Goal: Information Seeking & Learning: Learn about a topic

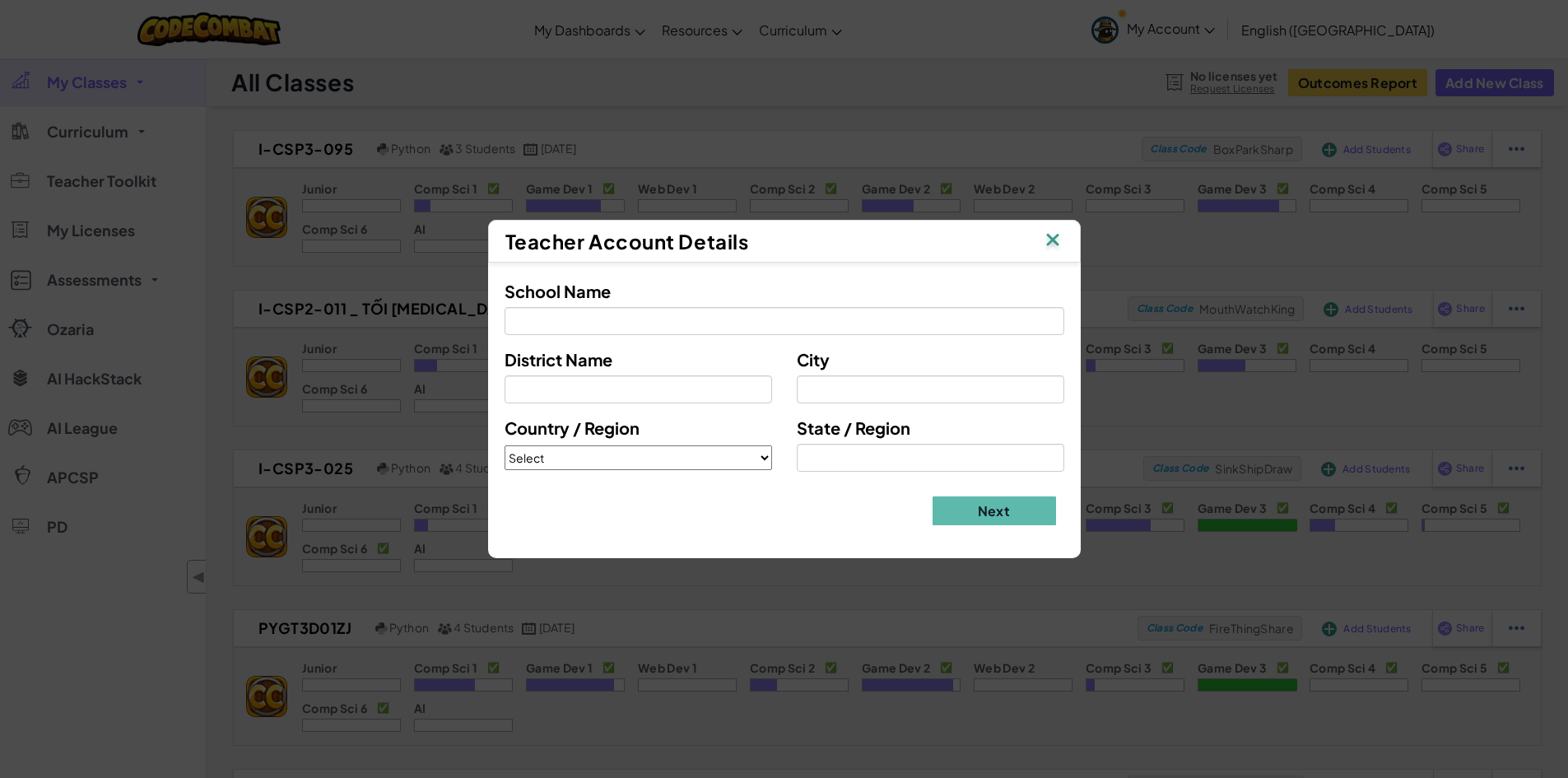
click at [1061, 233] on img at bounding box center [1053, 241] width 22 height 25
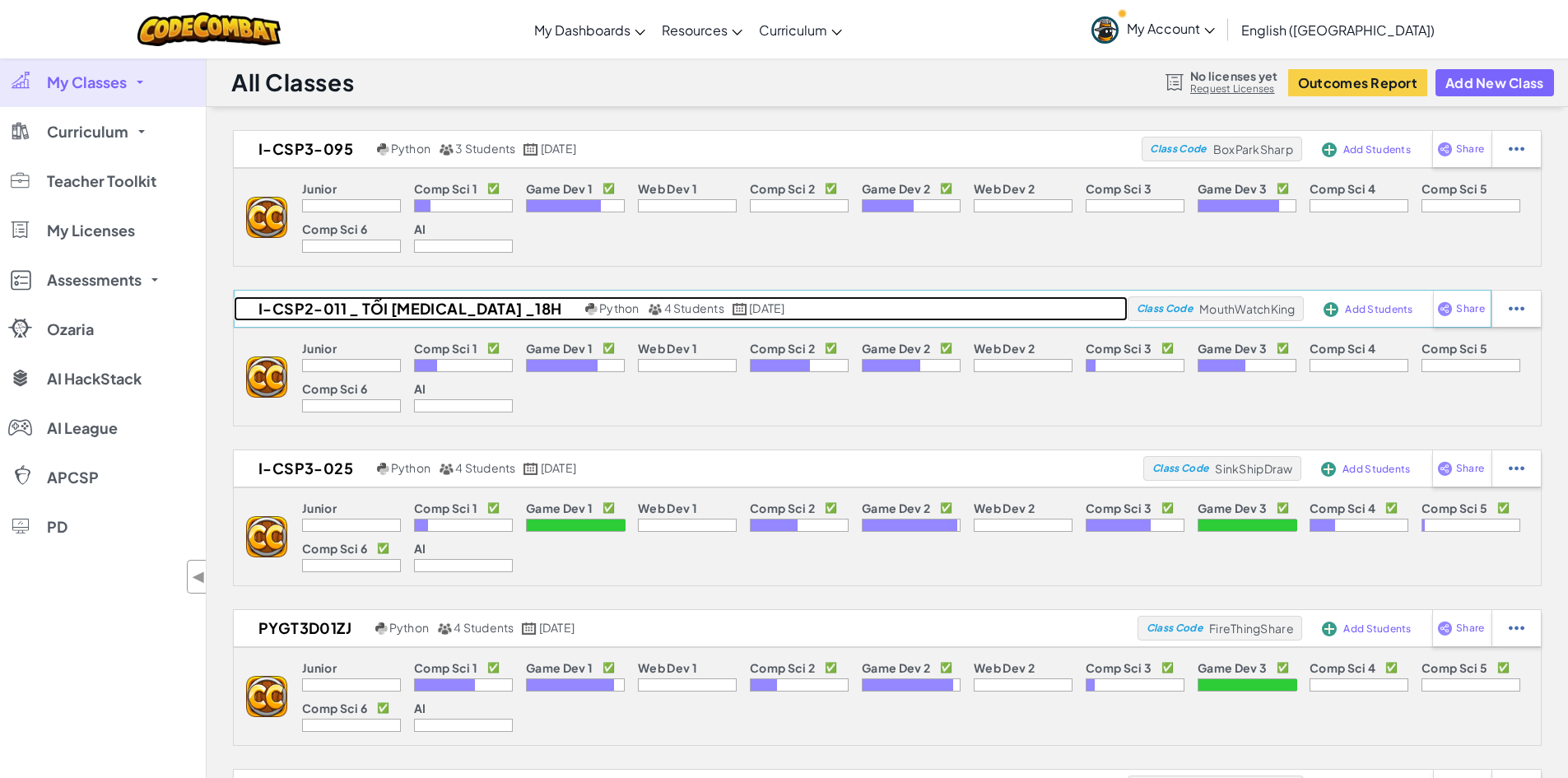
click at [506, 316] on link "I-CSP2-011 _ tối [MEDICAL_DATA] _18h Python 4 Students [DATE]" at bounding box center [680, 309] width 894 height 25
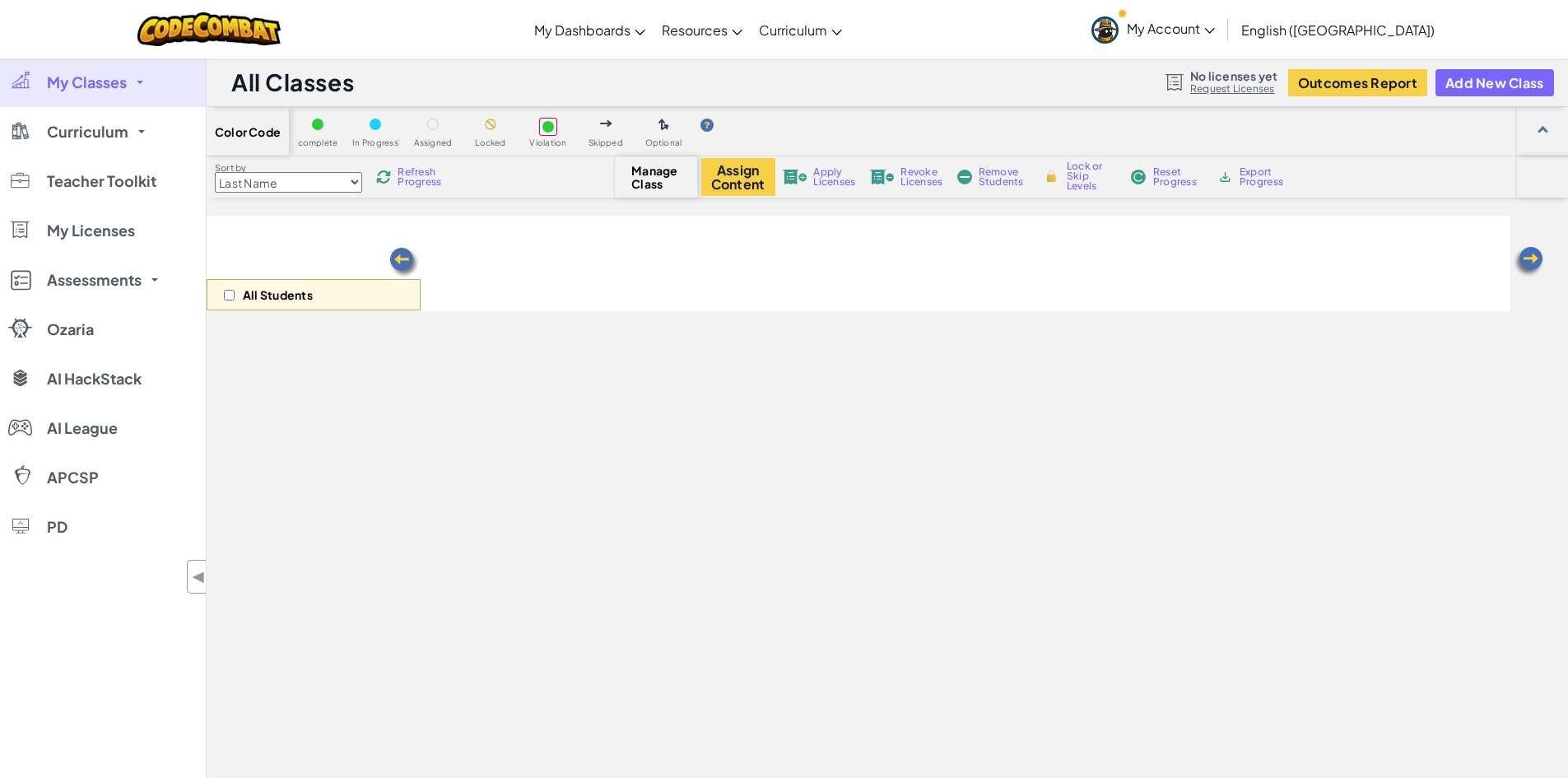
select select "5a0df02b8f2391437740f74f"
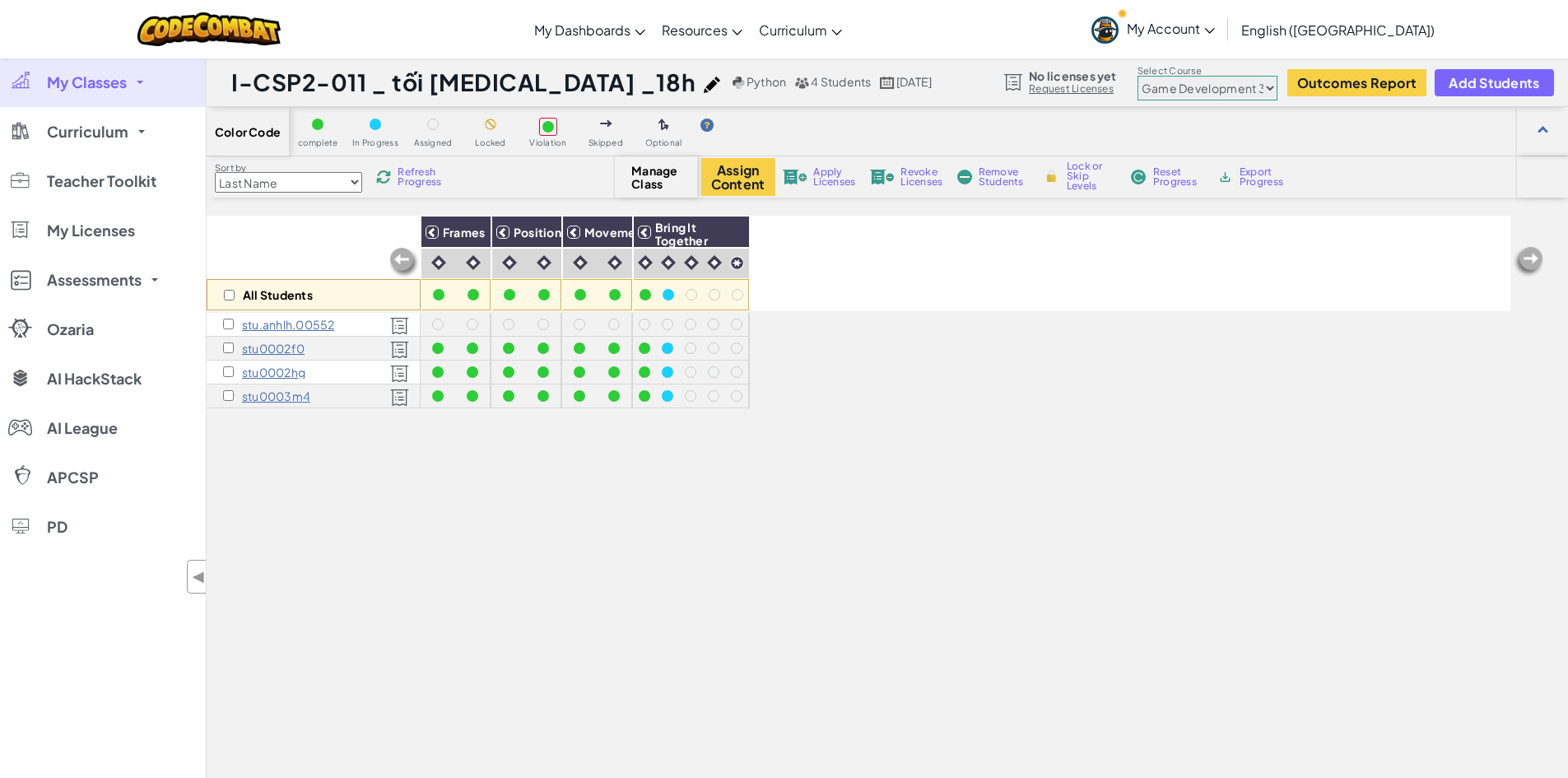
click at [932, 523] on div "All Students Frames Position Movement Bring It Together stu.anhlh.00552 stu0002…" at bounding box center [858, 563] width 1304 height 696
click at [122, 144] on link "Curriculum" at bounding box center [102, 131] width 205 height 49
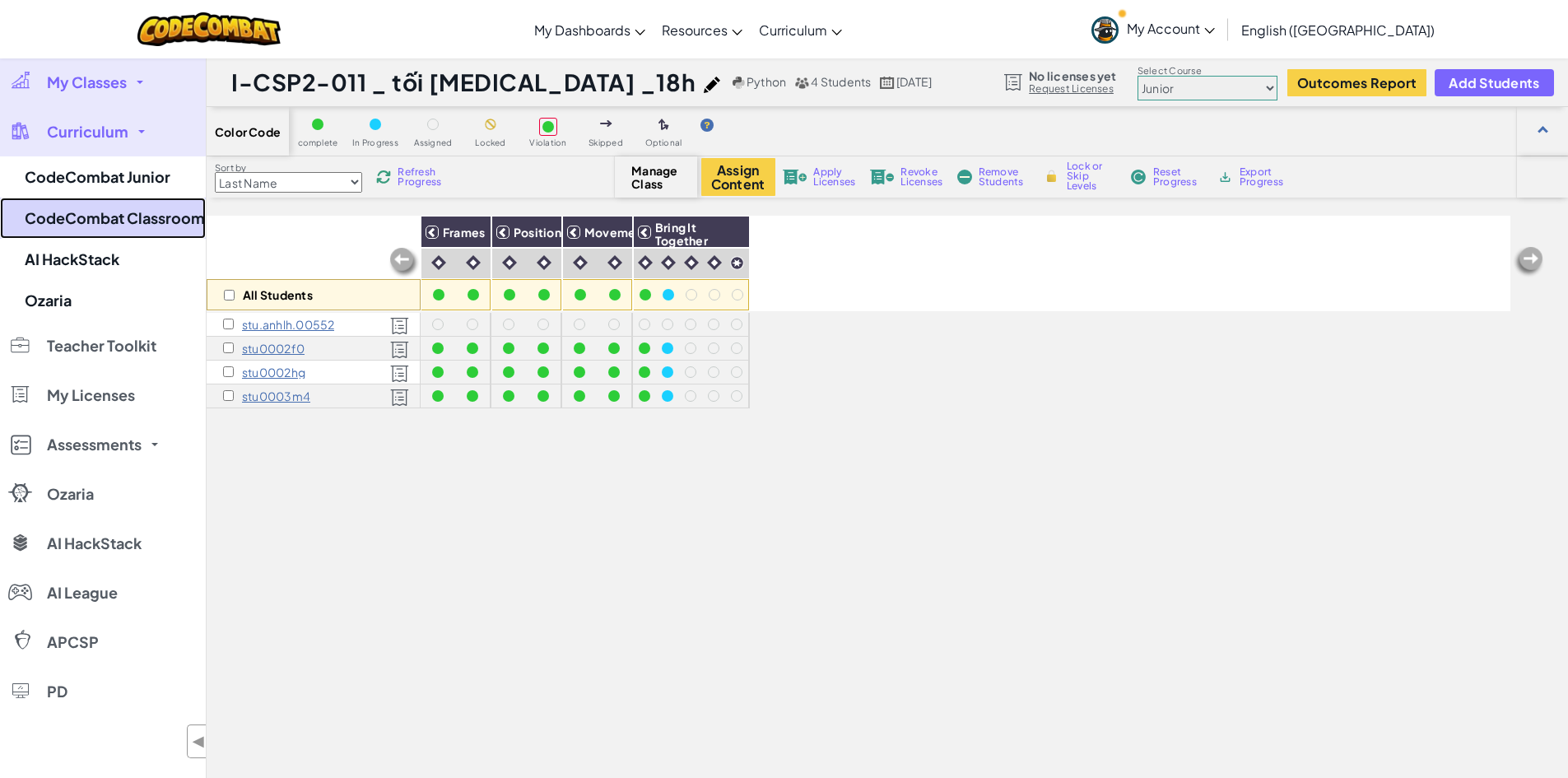
click at [137, 216] on link "CodeCombat Classroom" at bounding box center [102, 218] width 205 height 41
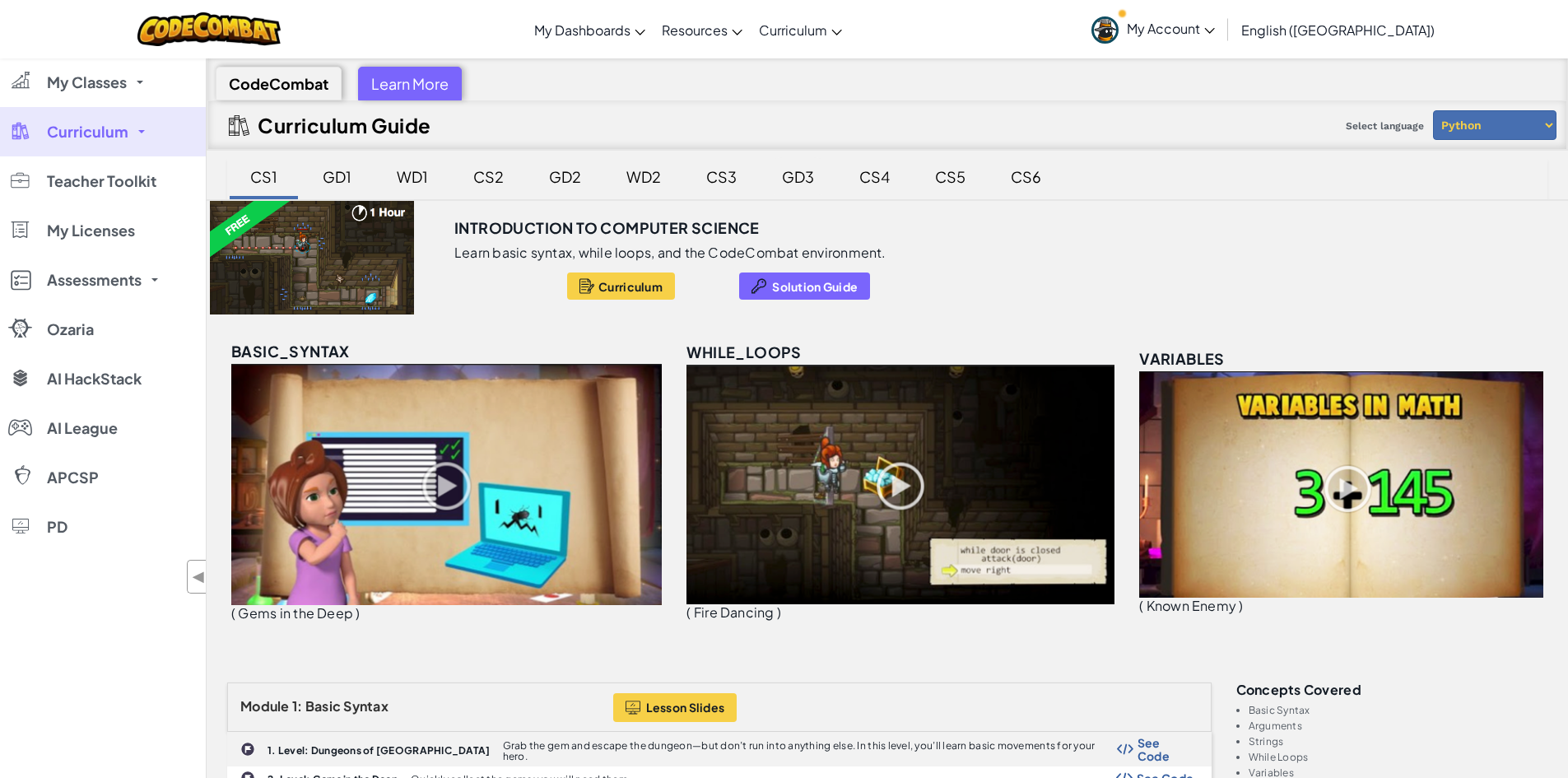
click at [783, 176] on div "GD3" at bounding box center [798, 176] width 65 height 39
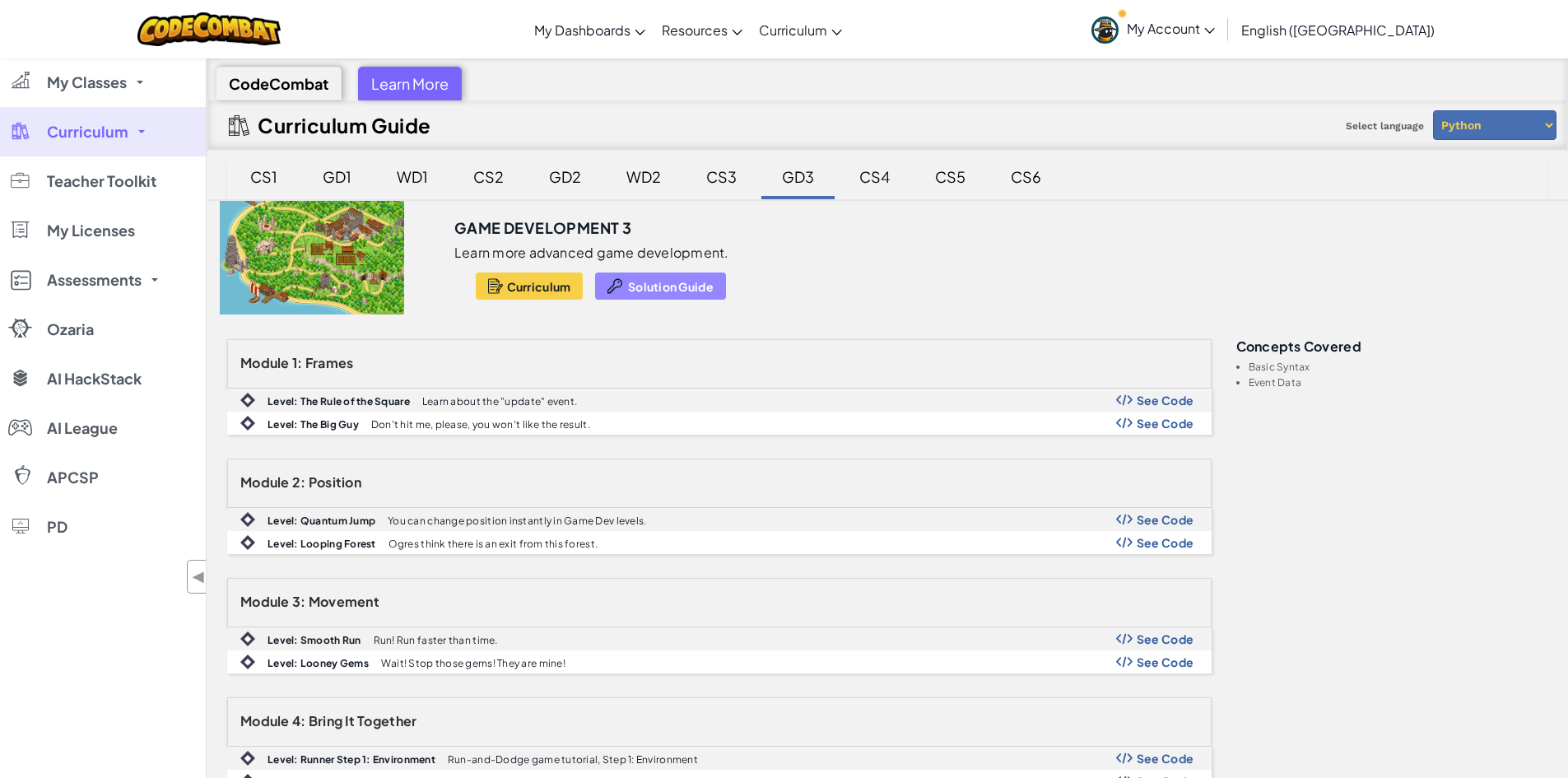
scroll to position [275, 0]
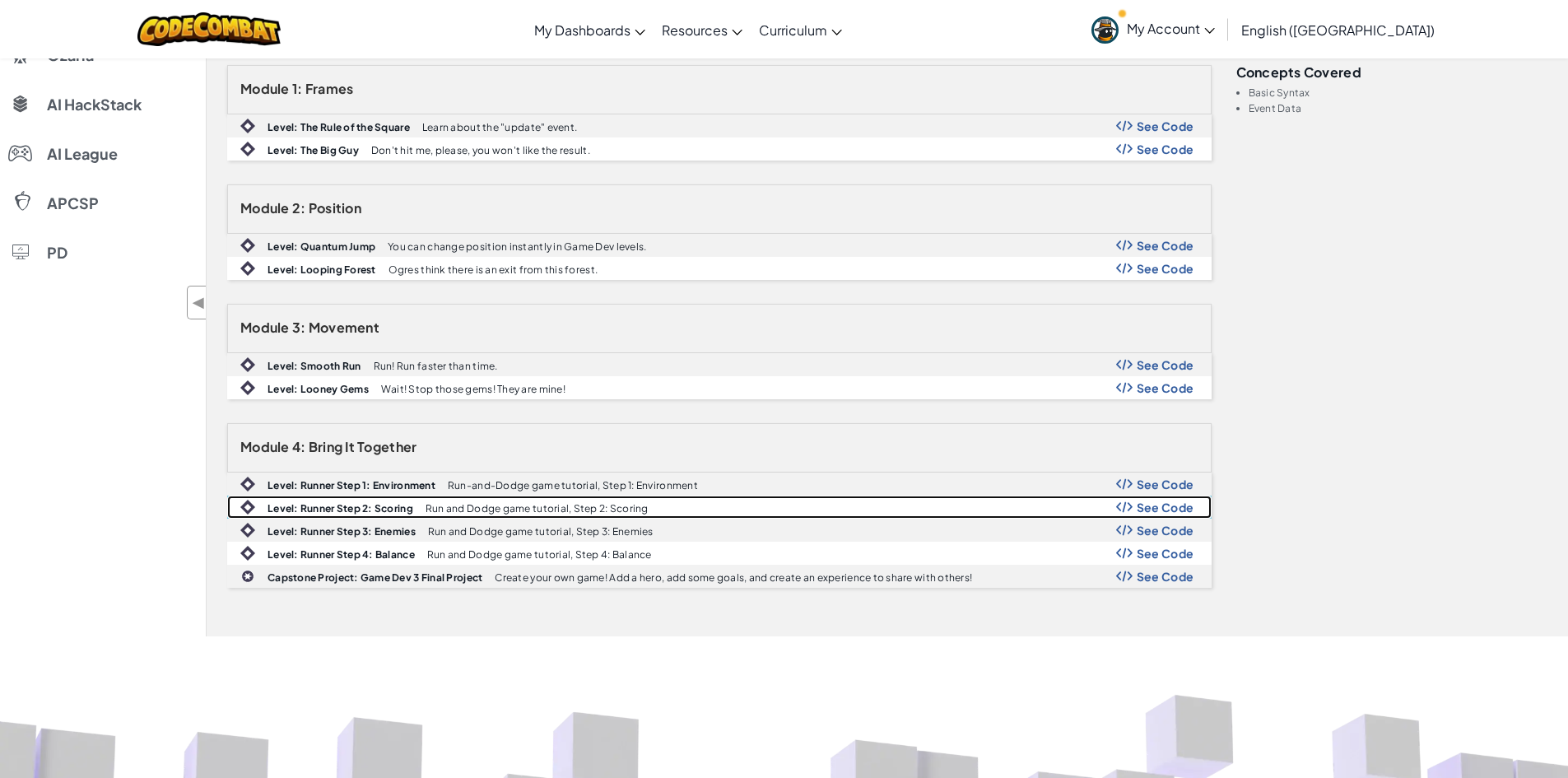
click at [1187, 505] on span "See Code" at bounding box center [1165, 508] width 57 height 13
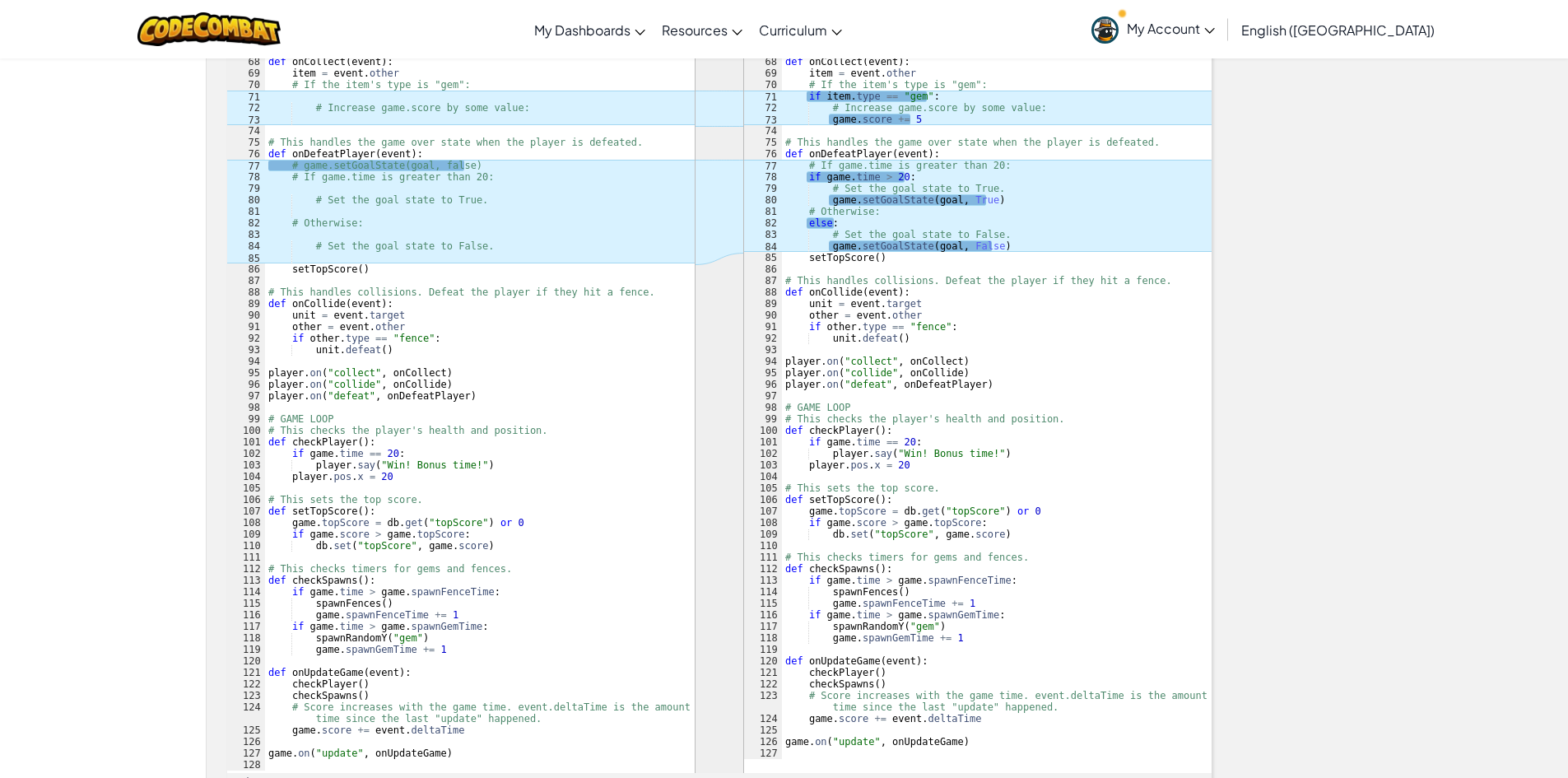
scroll to position [1785, 0]
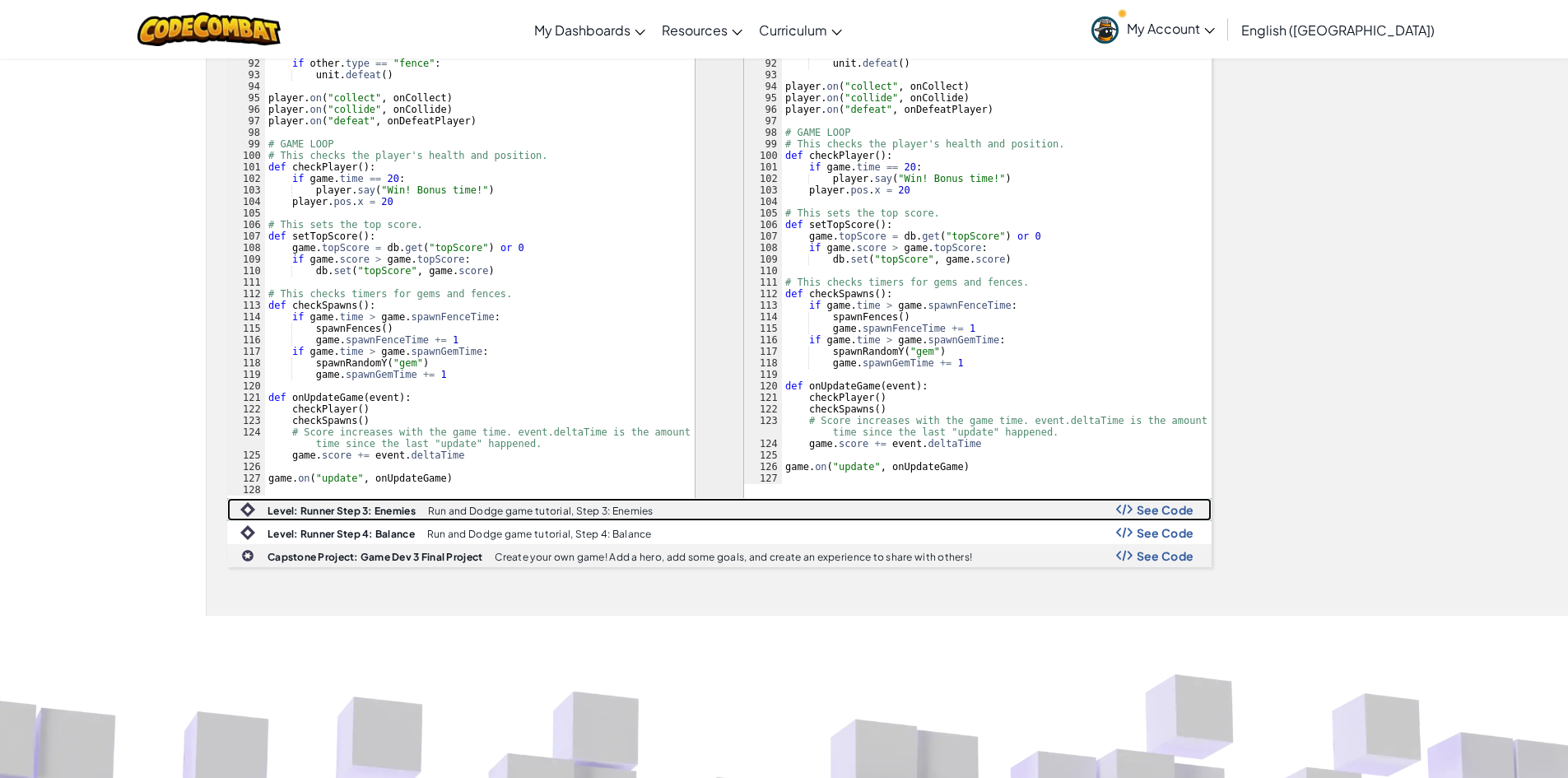
click at [1167, 520] on div "Level: Runner Step 3: Enemies Run and Dodge game tutorial, Step 3: Enemies See …" at bounding box center [720, 510] width 983 height 22
click at [1182, 513] on span "See Code" at bounding box center [1165, 510] width 57 height 13
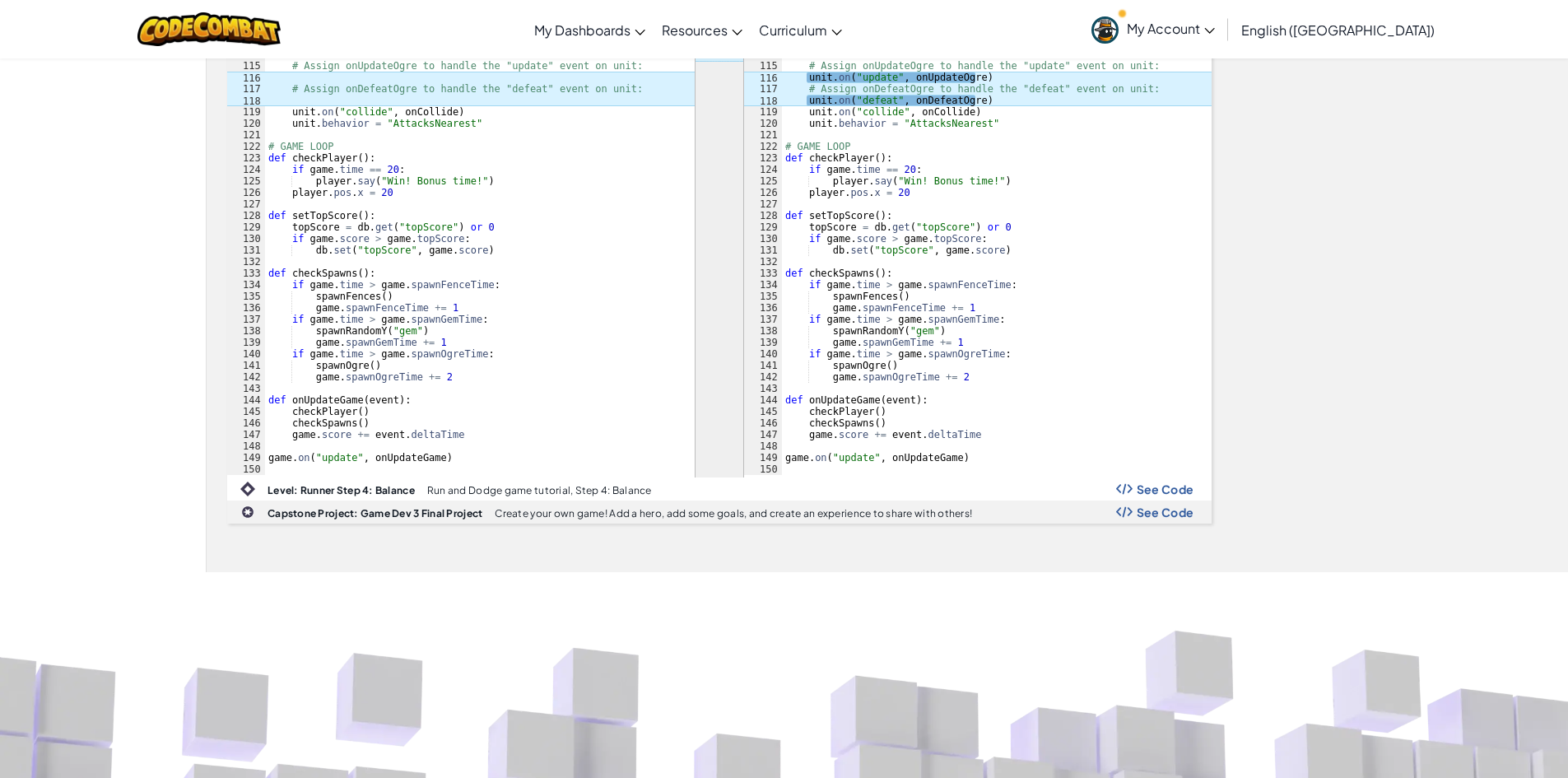
scroll to position [3469, 0]
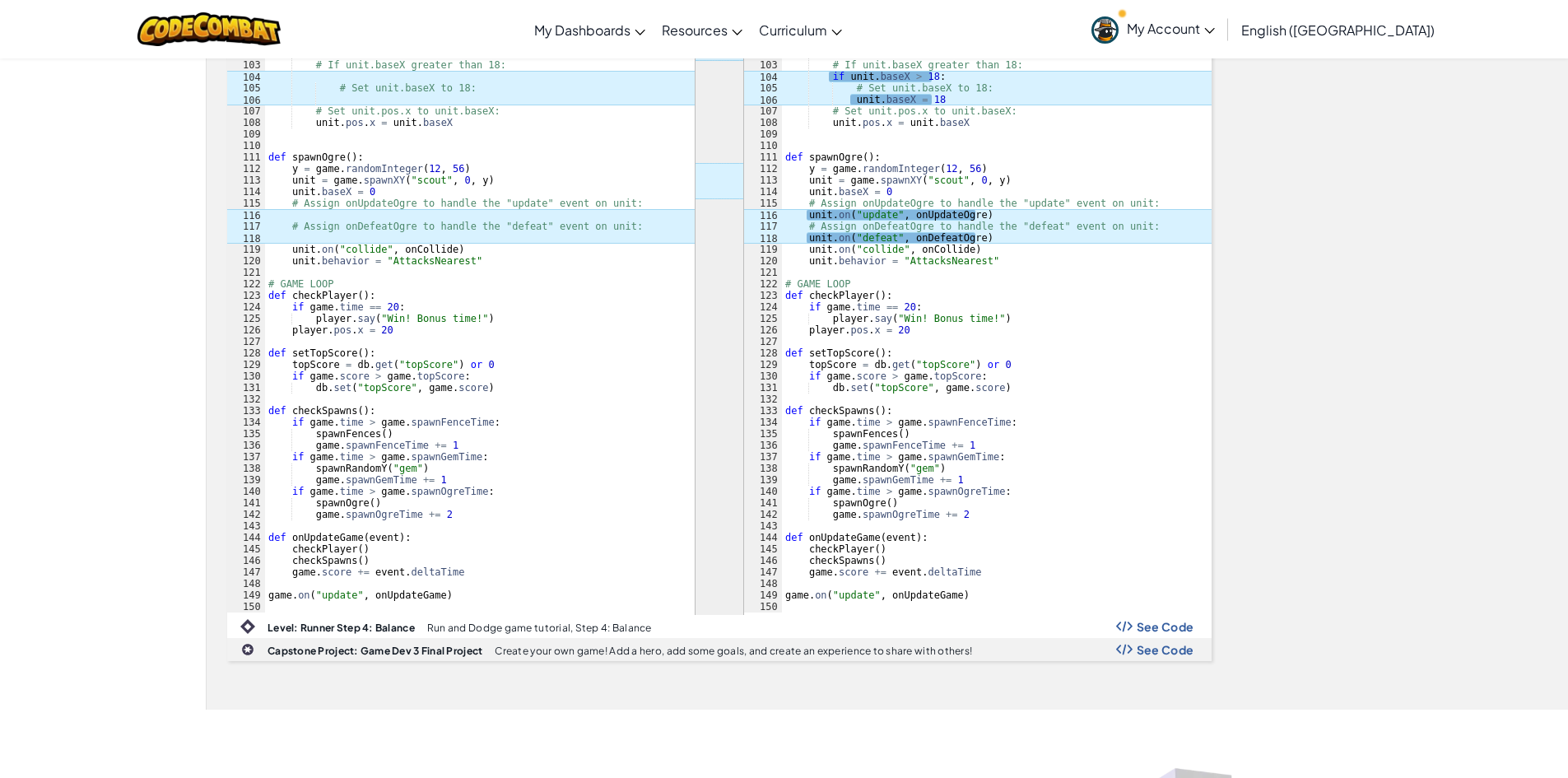
drag, startPoint x: 368, startPoint y: 320, endPoint x: 356, endPoint y: 320, distance: 12.0
select select "5a0df02b8f2391437740f74f"
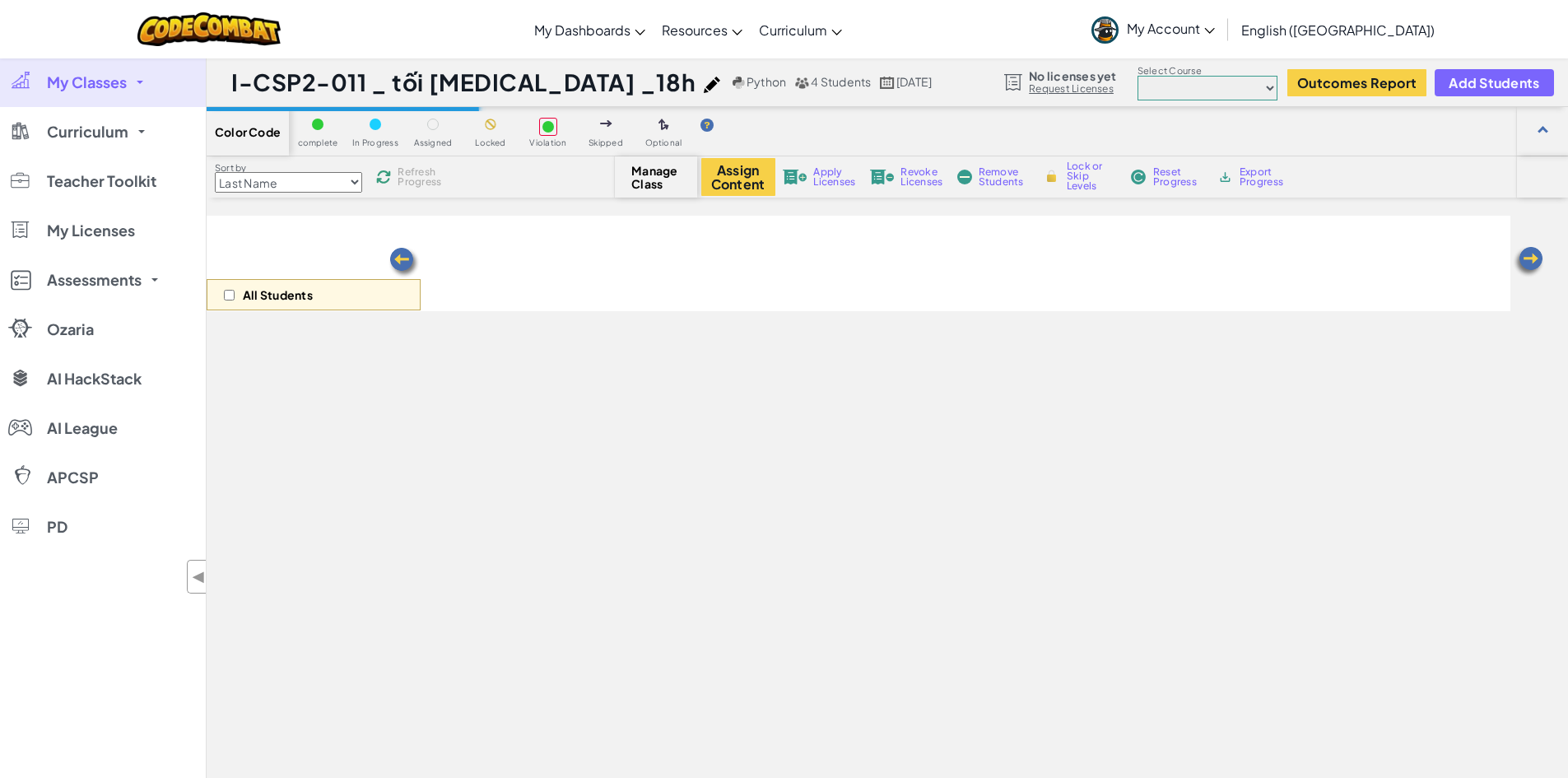
click at [432, 176] on span "Refresh Progress" at bounding box center [423, 177] width 51 height 20
